Goal: Task Accomplishment & Management: Use online tool/utility

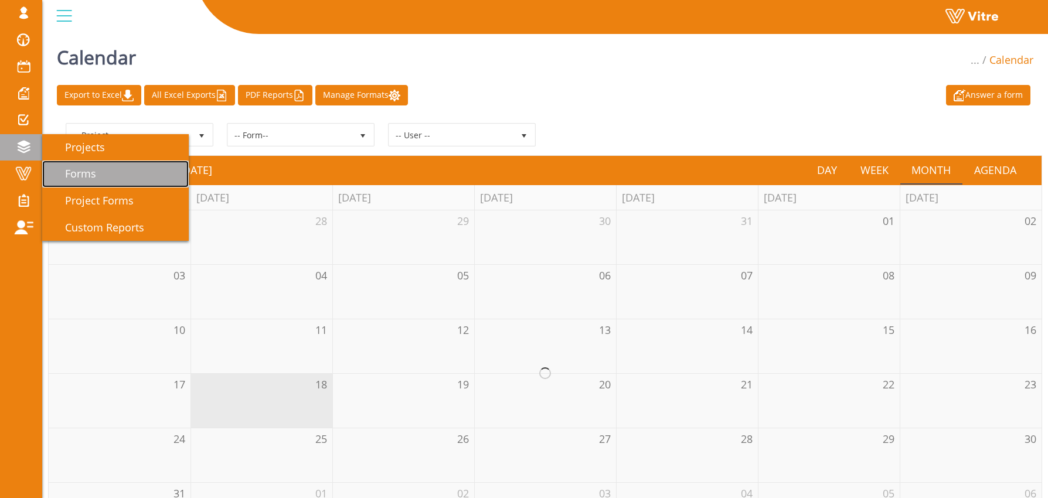
click at [56, 165] on link "Forms" at bounding box center [115, 174] width 147 height 27
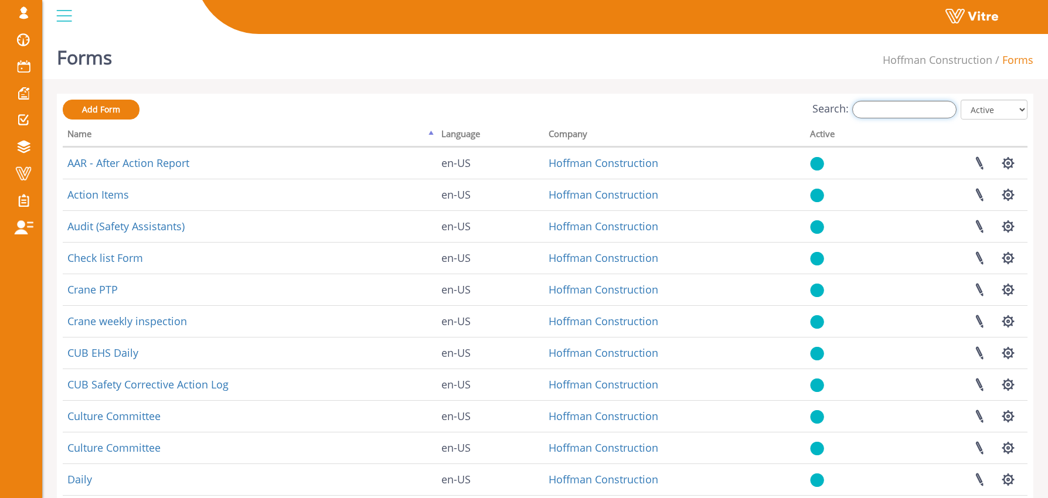
click at [905, 108] on input "Search:" at bounding box center [905, 110] width 104 height 18
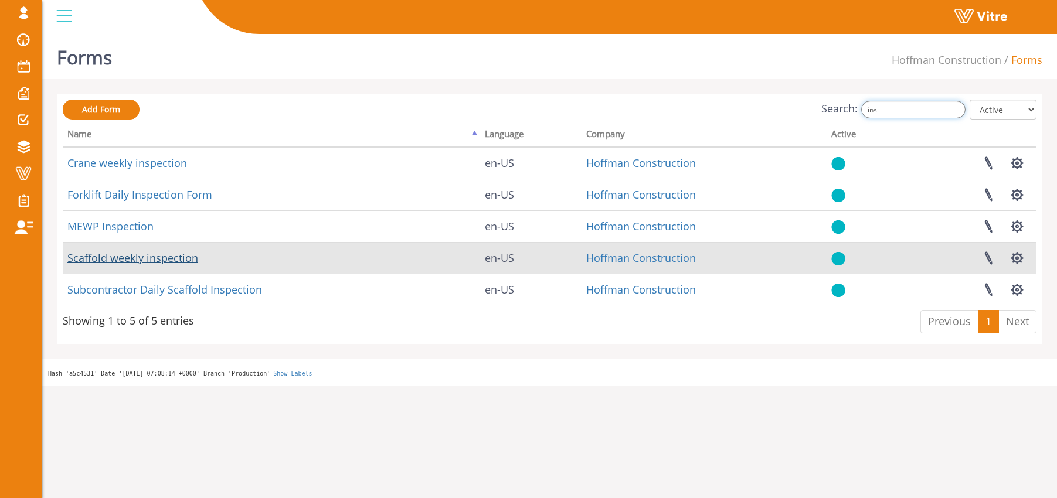
type input "ins"
click at [175, 259] on link "Scaffold weekly inspection" at bounding box center [132, 258] width 131 height 14
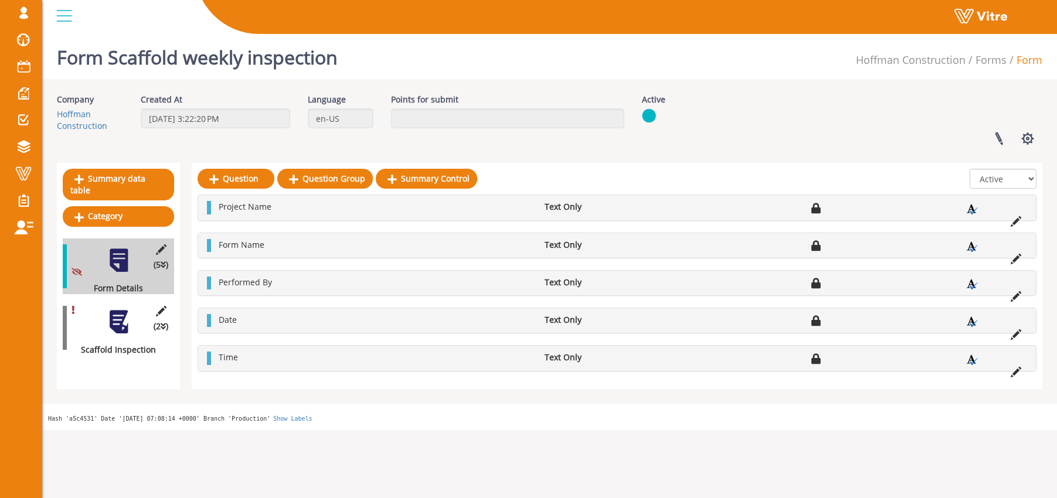
click at [116, 311] on div at bounding box center [119, 322] width 26 height 26
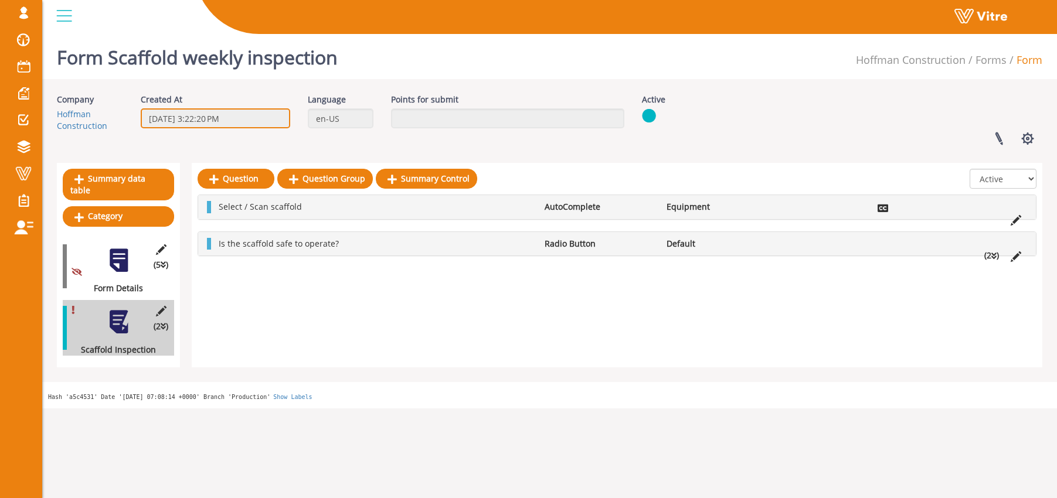
drag, startPoint x: 179, startPoint y: 117, endPoint x: 205, endPoint y: 116, distance: 25.2
click at [205, 116] on input "3/13/2023 3:22:20 PM" at bounding box center [216, 118] width 150 height 20
click at [226, 93] on div "Form Scaffold weekly inspection Hoffman Construction Forms Form Company Hoffman…" at bounding box center [549, 218] width 1015 height 379
click at [994, 142] on link at bounding box center [998, 138] width 29 height 31
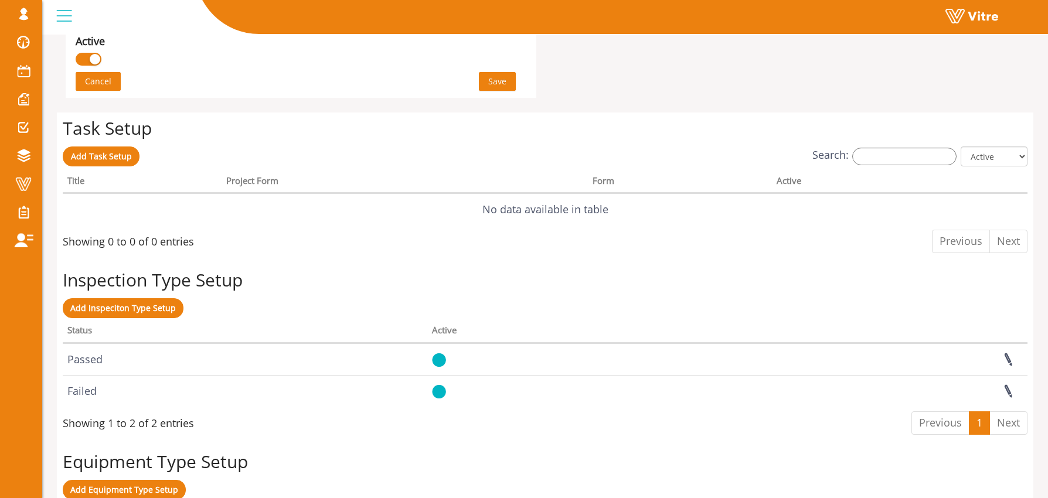
scroll to position [911, 0]
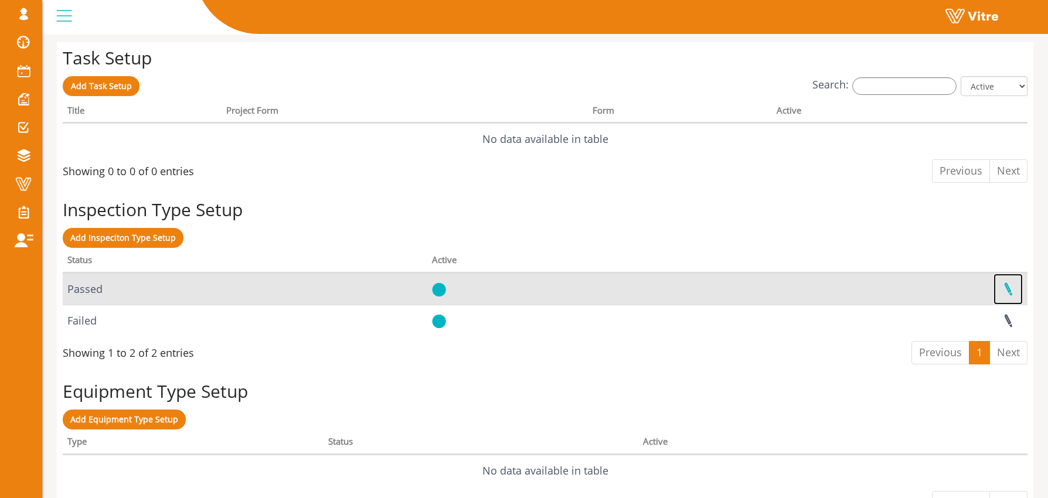
click at [1007, 289] on link at bounding box center [1008, 289] width 29 height 31
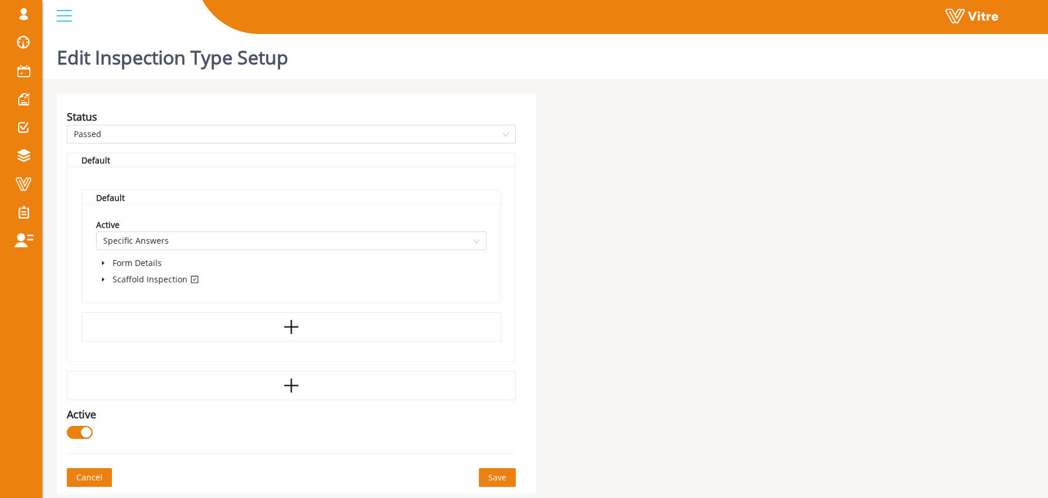
click at [107, 278] on span at bounding box center [103, 280] width 14 height 14
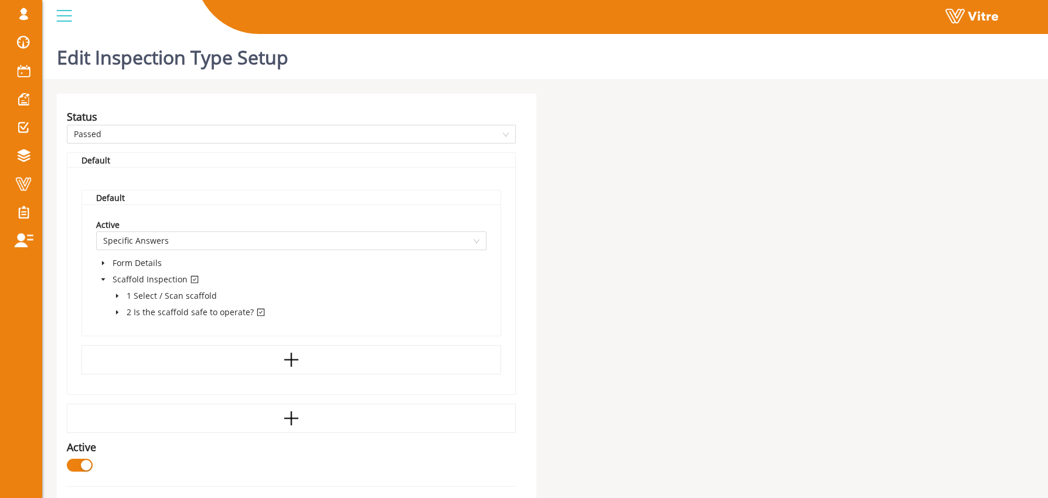
click at [117, 314] on icon "caret-down" at bounding box center [117, 313] width 2 height 4
click at [20, 182] on span at bounding box center [23, 184] width 29 height 14
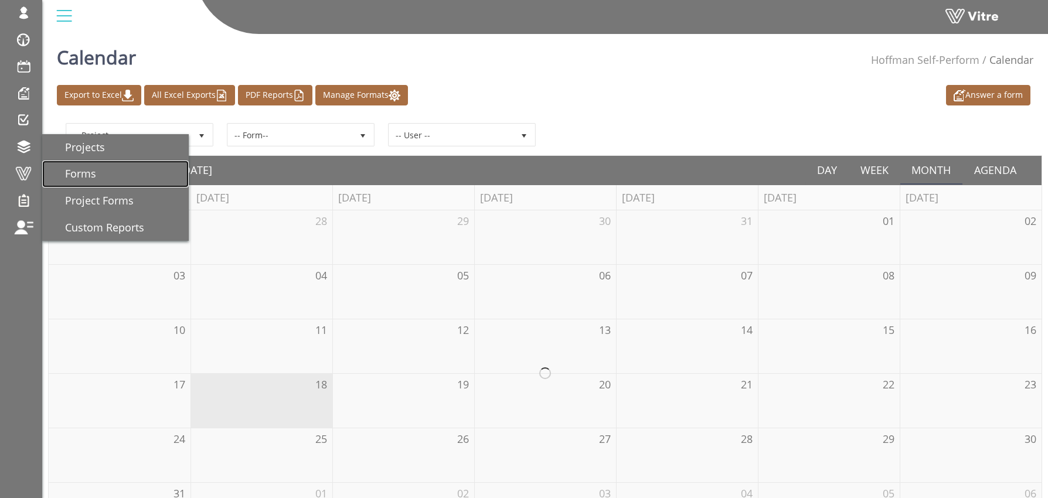
click at [90, 172] on span "Forms" at bounding box center [73, 174] width 45 height 14
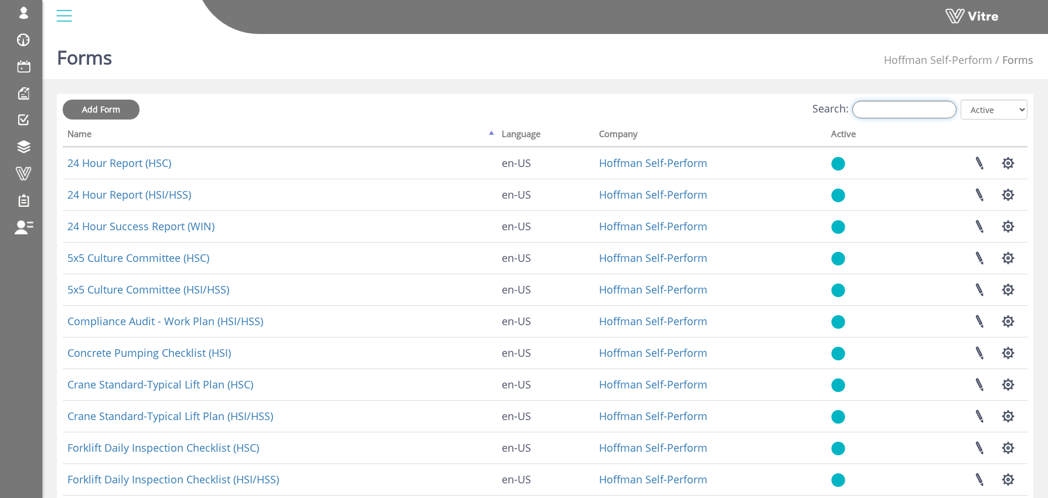
click at [883, 111] on input "Search:" at bounding box center [905, 110] width 104 height 18
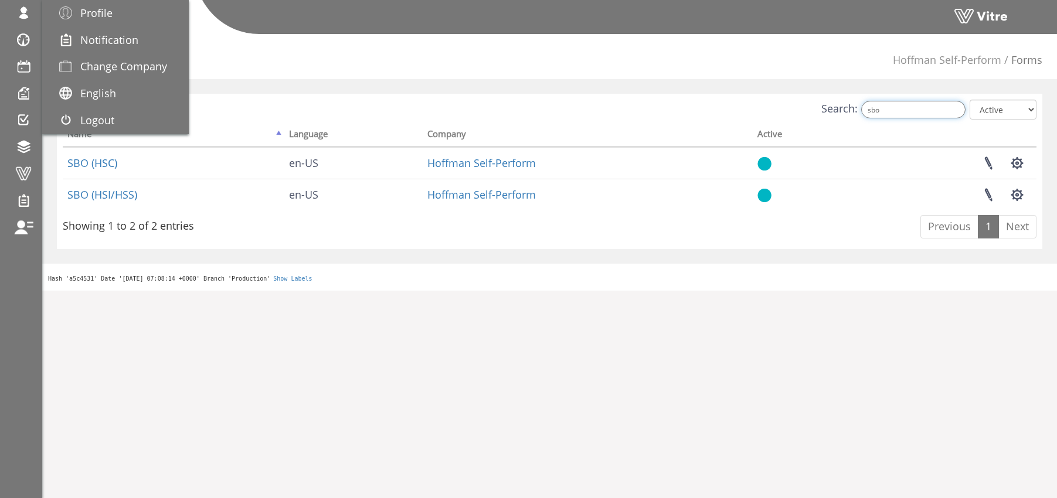
type input "sbo"
click at [89, 67] on span "Change Company" at bounding box center [123, 66] width 87 height 14
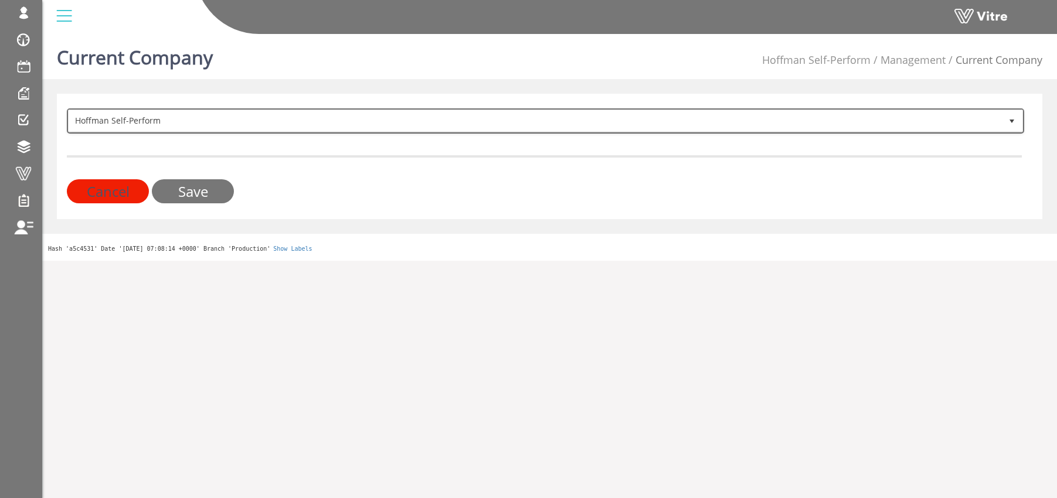
click at [162, 114] on span "Hoffman Self-Perform" at bounding box center [535, 120] width 933 height 21
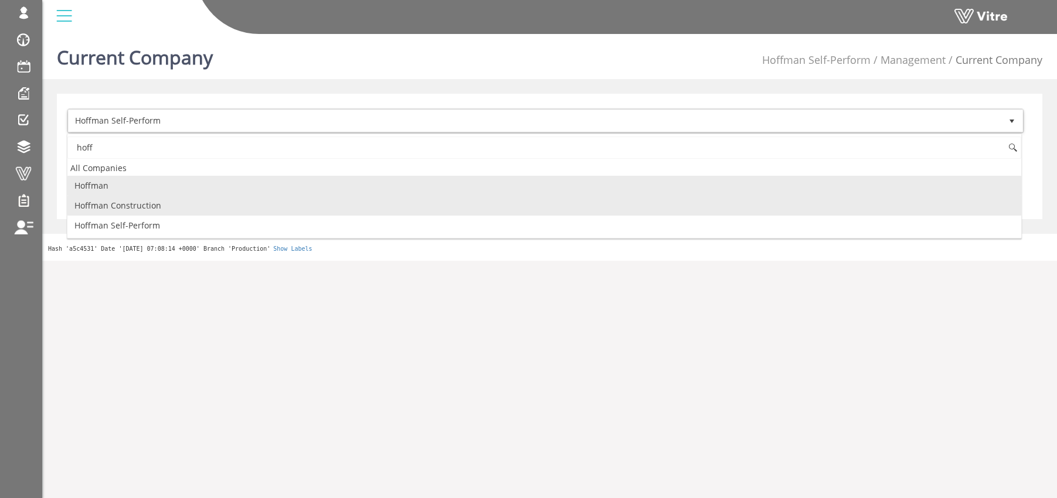
click at [130, 205] on li "Hoffman Construction" at bounding box center [544, 206] width 954 height 20
type input "hoff"
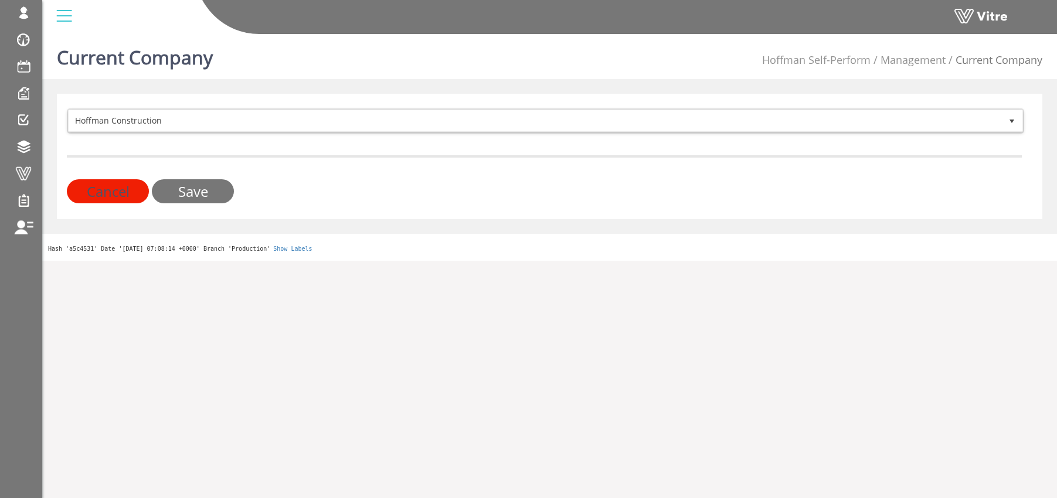
click at [202, 191] on input "Save" at bounding box center [193, 191] width 82 height 24
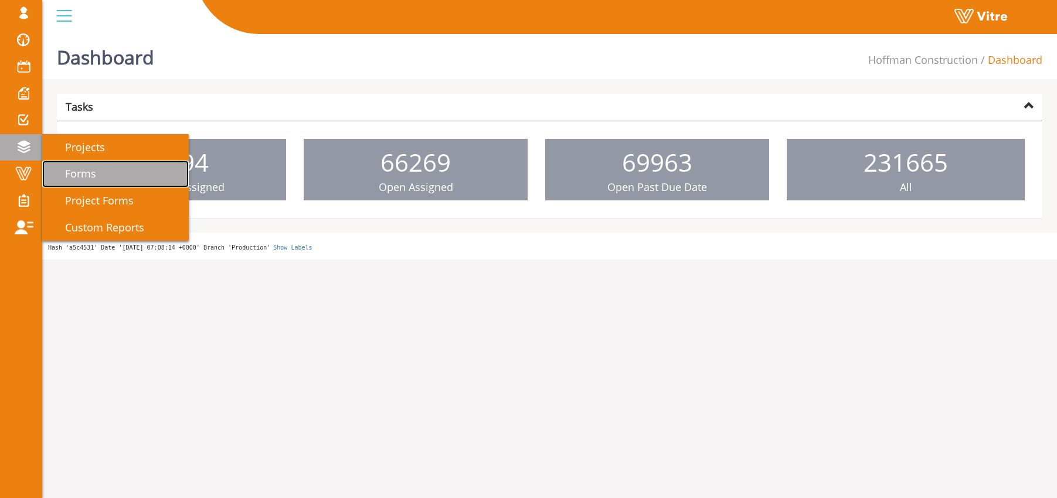
click at [72, 171] on span "Forms" at bounding box center [73, 174] width 45 height 14
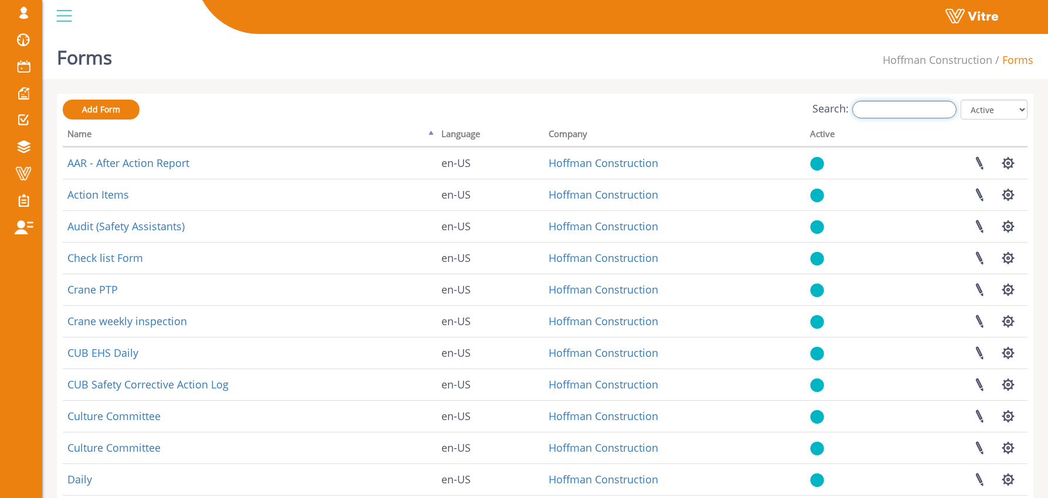
click at [899, 112] on input "Search:" at bounding box center [905, 110] width 104 height 18
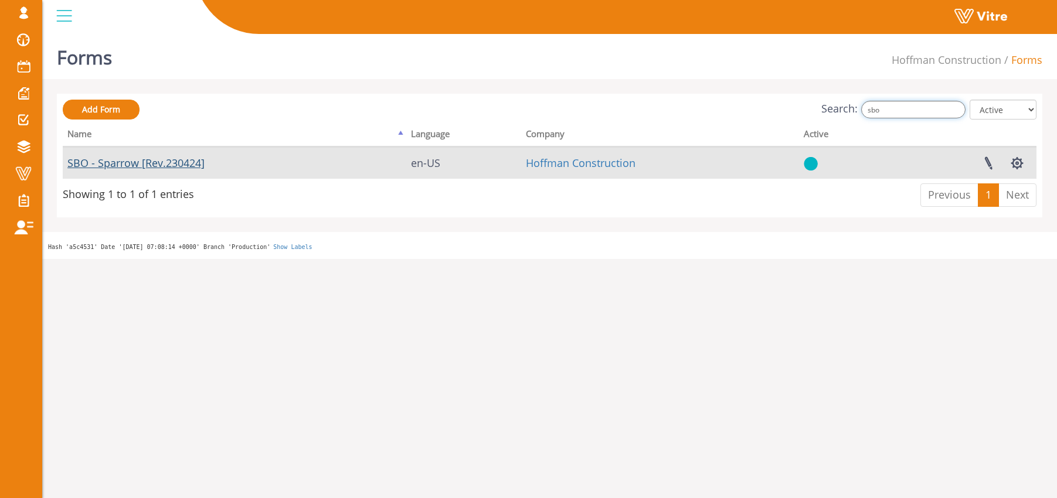
type input "sbo"
click at [109, 165] on link "SBO - Sparrow [Rev.230424]" at bounding box center [135, 163] width 137 height 14
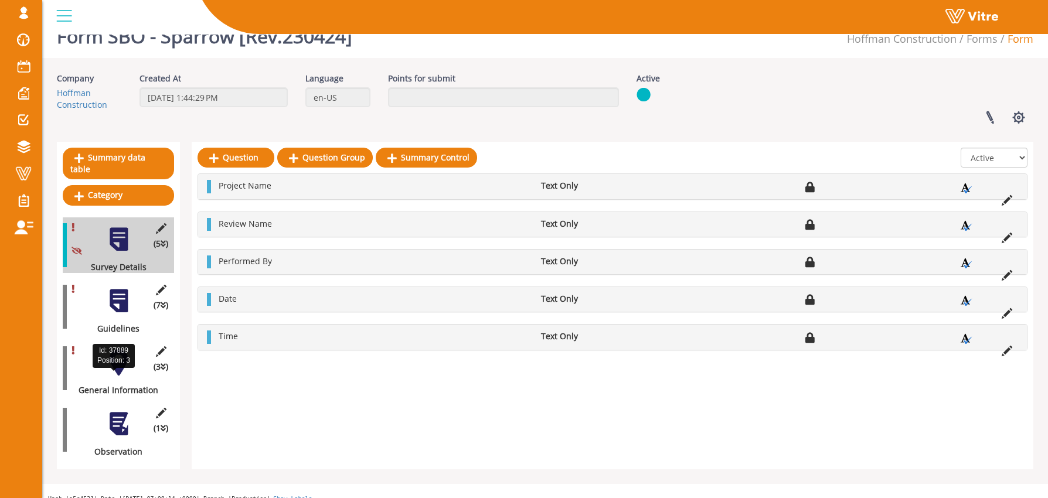
scroll to position [22, 0]
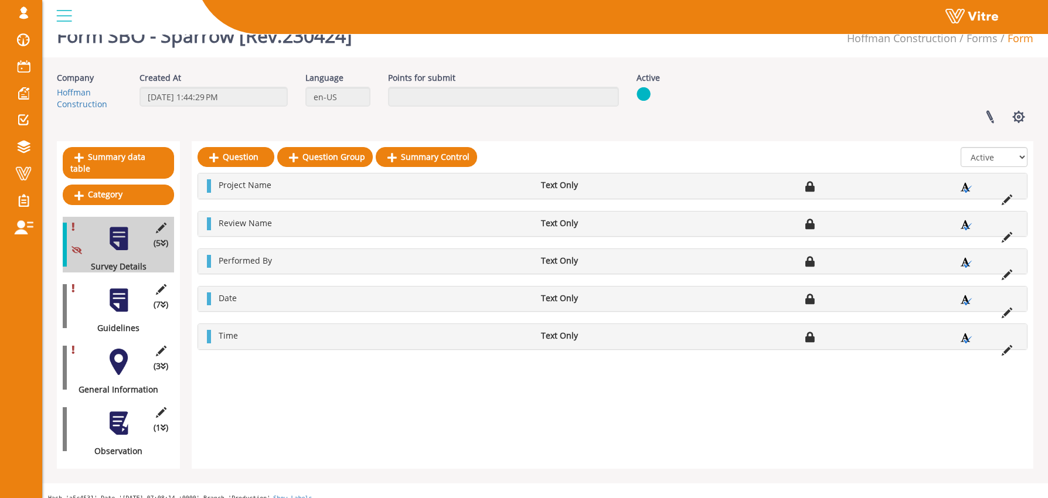
click at [119, 300] on div at bounding box center [119, 300] width 26 height 26
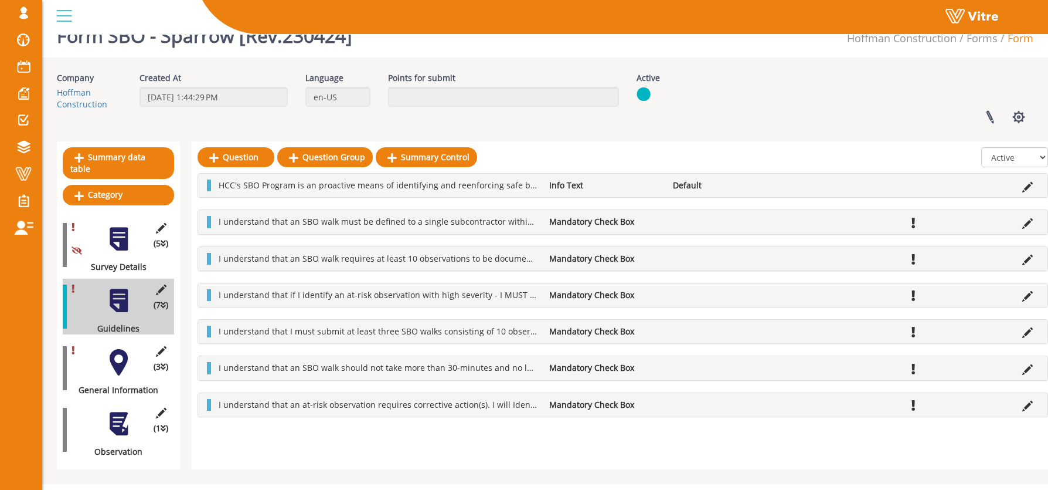
click at [109, 352] on div at bounding box center [119, 362] width 26 height 26
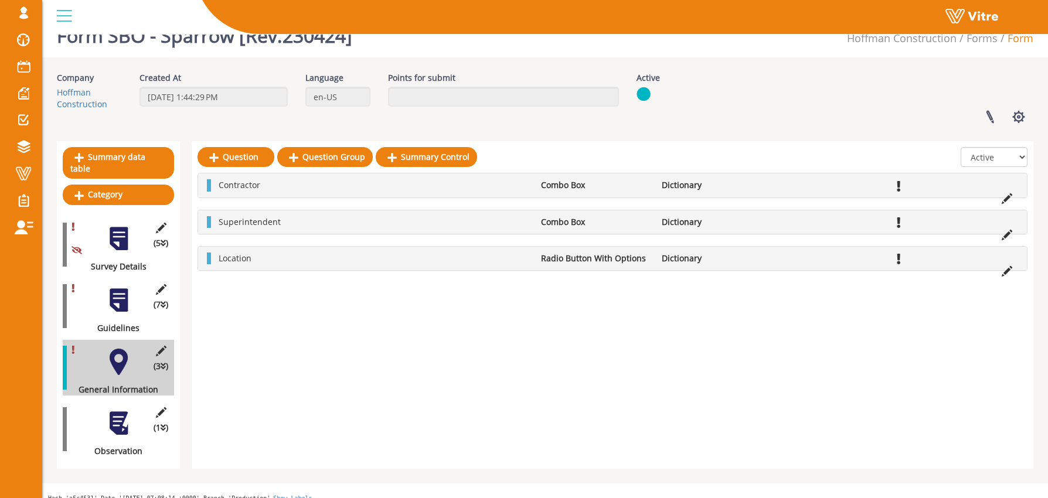
click at [118, 423] on div at bounding box center [119, 423] width 26 height 26
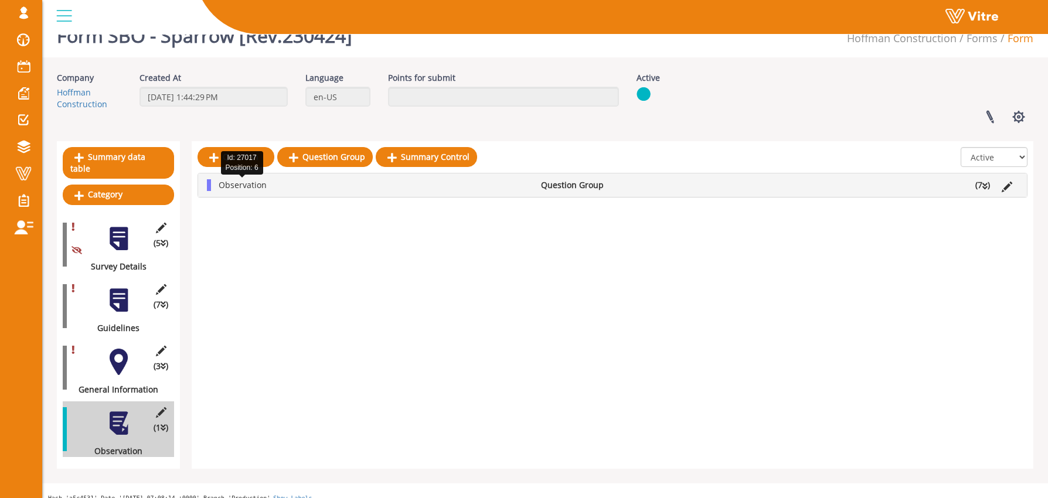
click at [242, 184] on span "Observation" at bounding box center [243, 184] width 48 height 11
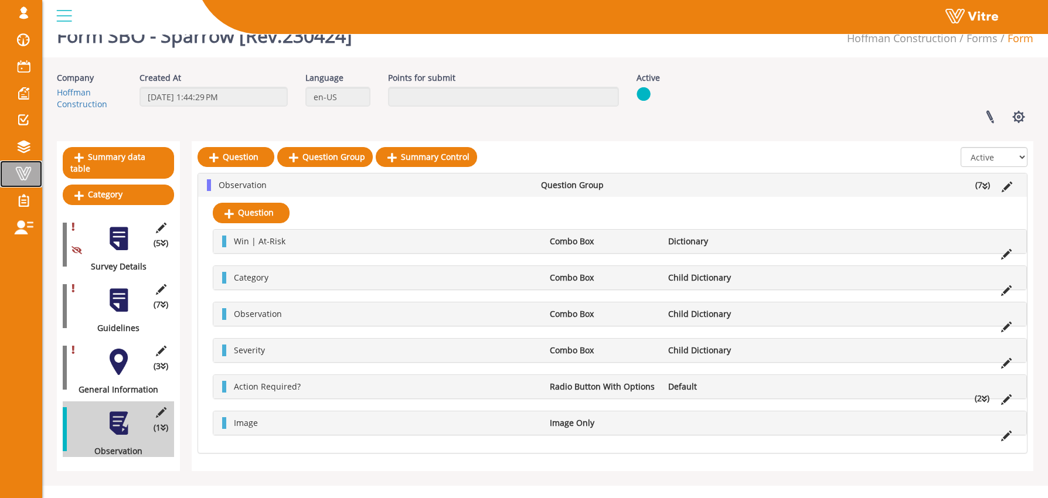
click at [28, 169] on span at bounding box center [23, 174] width 29 height 14
